Goal: Information Seeking & Learning: Find specific fact

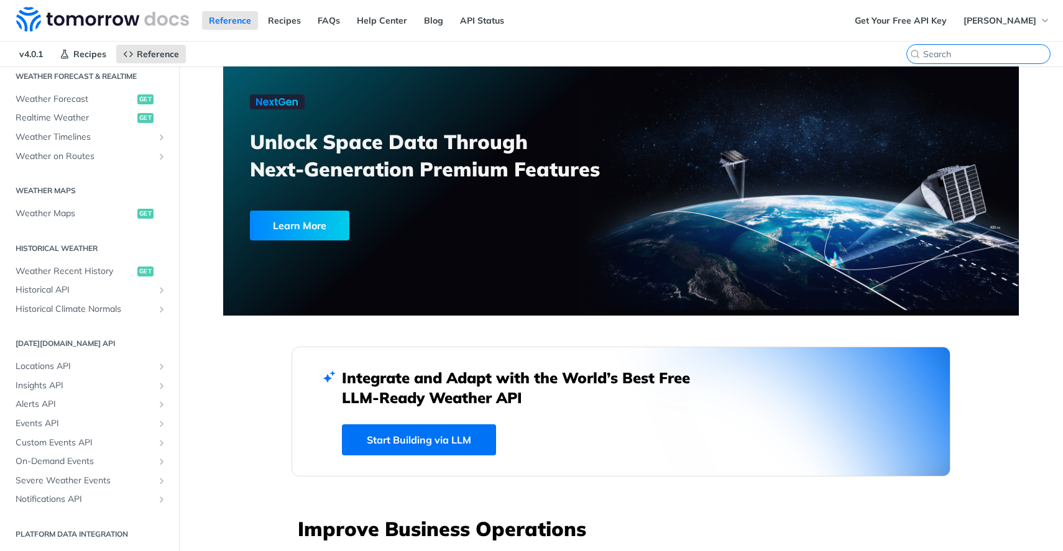
click at [974, 52] on input "search" at bounding box center [986, 53] width 127 height 11
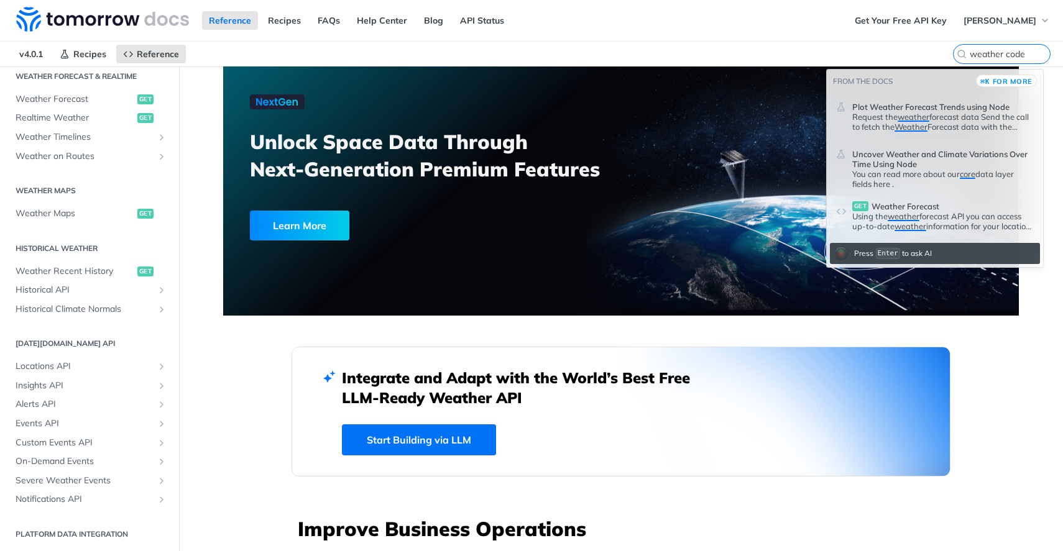
click at [975, 119] on p "Request the weather forecast data Send the call to fetch the Weather Forecast d…" at bounding box center [943, 122] width 182 height 20
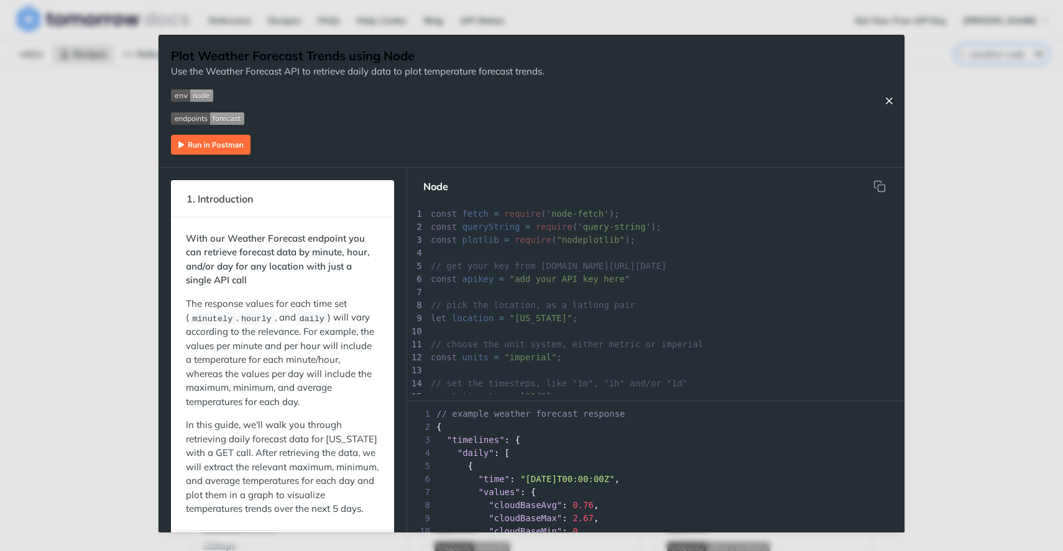
click at [885, 102] on icon "Close Recipe" at bounding box center [888, 100] width 11 height 11
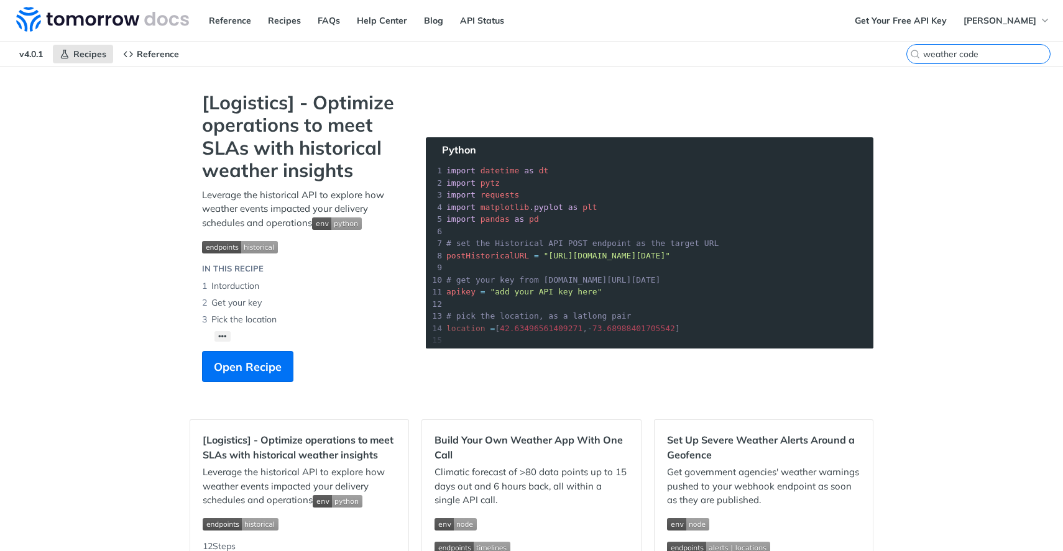
click at [975, 50] on input "weather code" at bounding box center [986, 53] width 127 height 11
paste input "1102"
type input "we 1102 ather code"
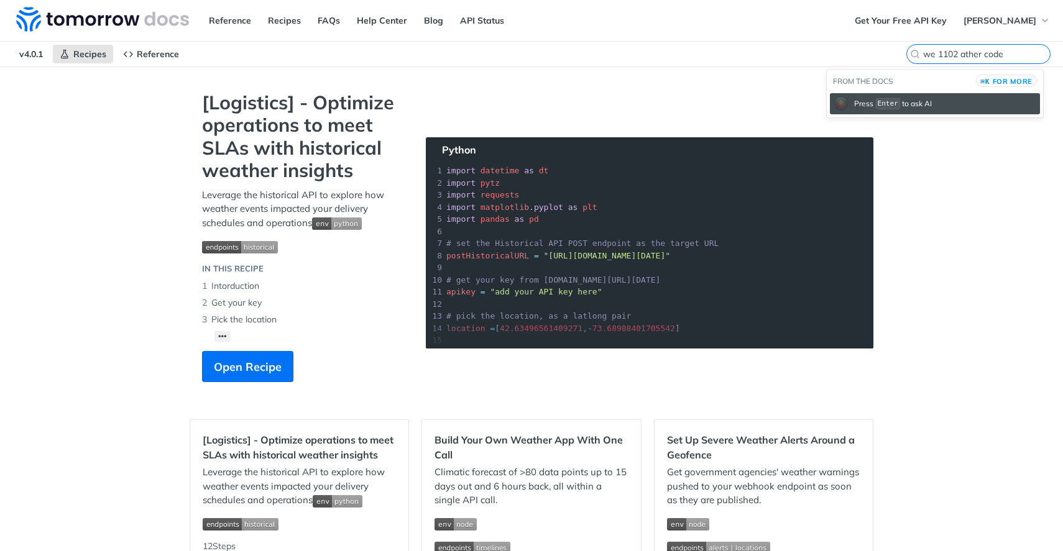
click at [979, 53] on input "we 1102 ather code" at bounding box center [986, 53] width 127 height 11
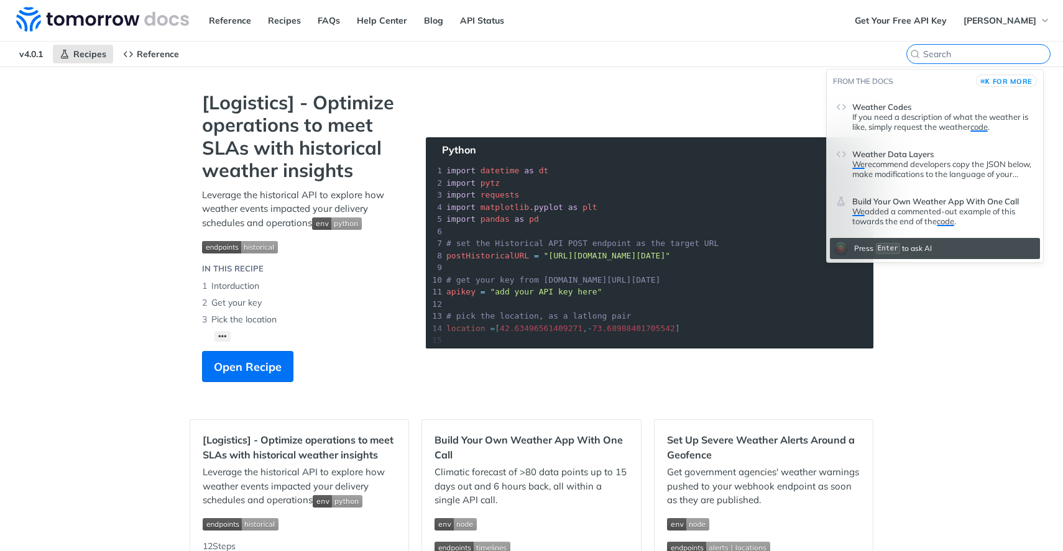
paste input "1102"
type input "1102"
click at [962, 98] on header "Weather Codes" at bounding box center [943, 104] width 182 height 15
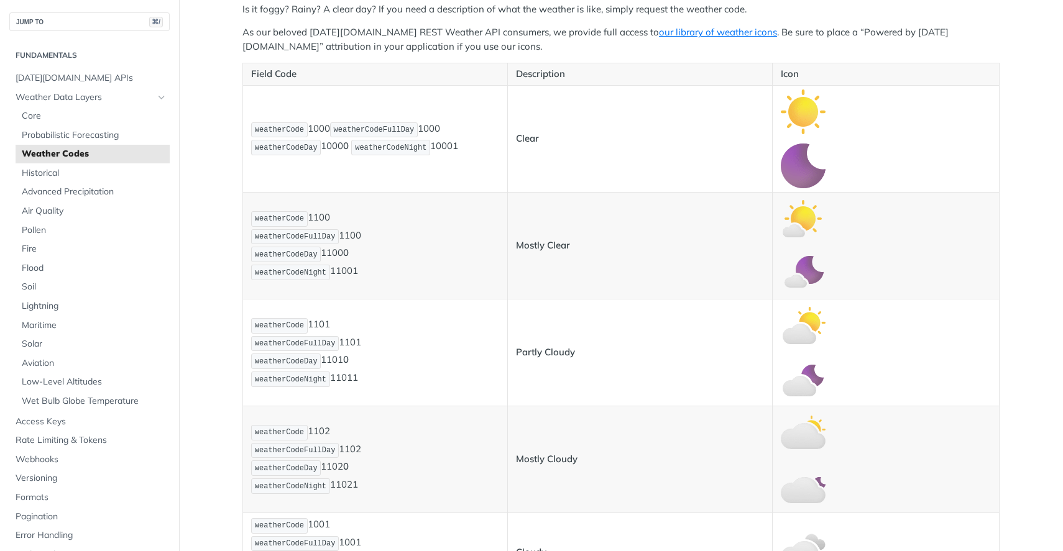
scroll to position [267, 0]
click at [801, 118] on img "Expand image" at bounding box center [803, 111] width 45 height 45
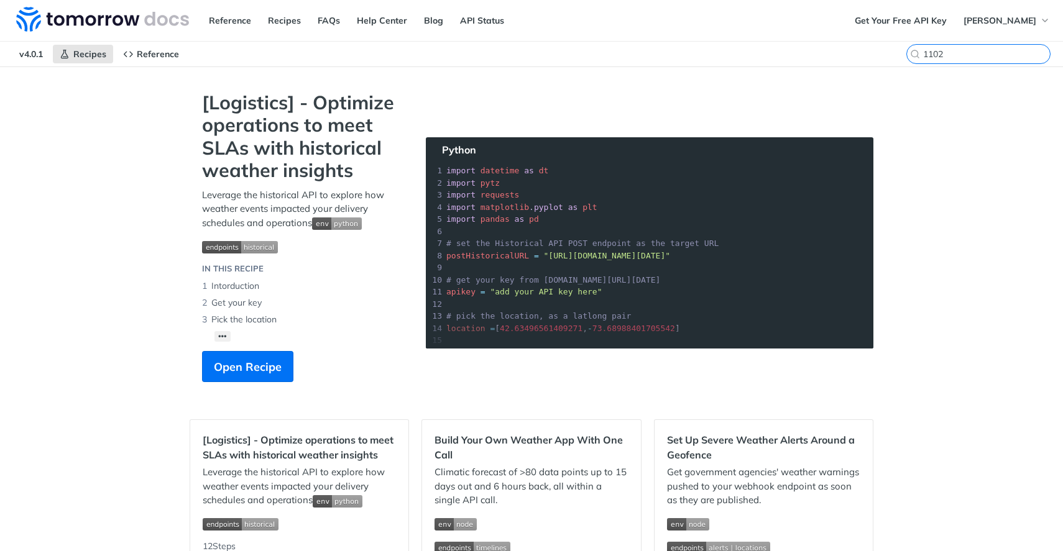
click at [1011, 55] on input "1102" at bounding box center [986, 53] width 127 height 11
click at [964, 58] on input "1102" at bounding box center [986, 53] width 127 height 11
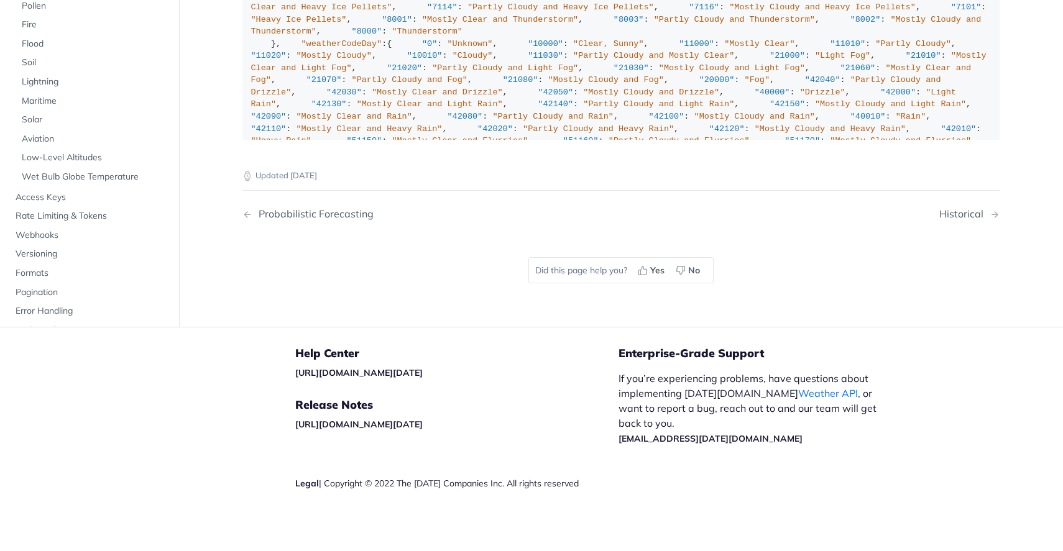
scroll to position [2, 0]
